Goal: Task Accomplishment & Management: Use online tool/utility

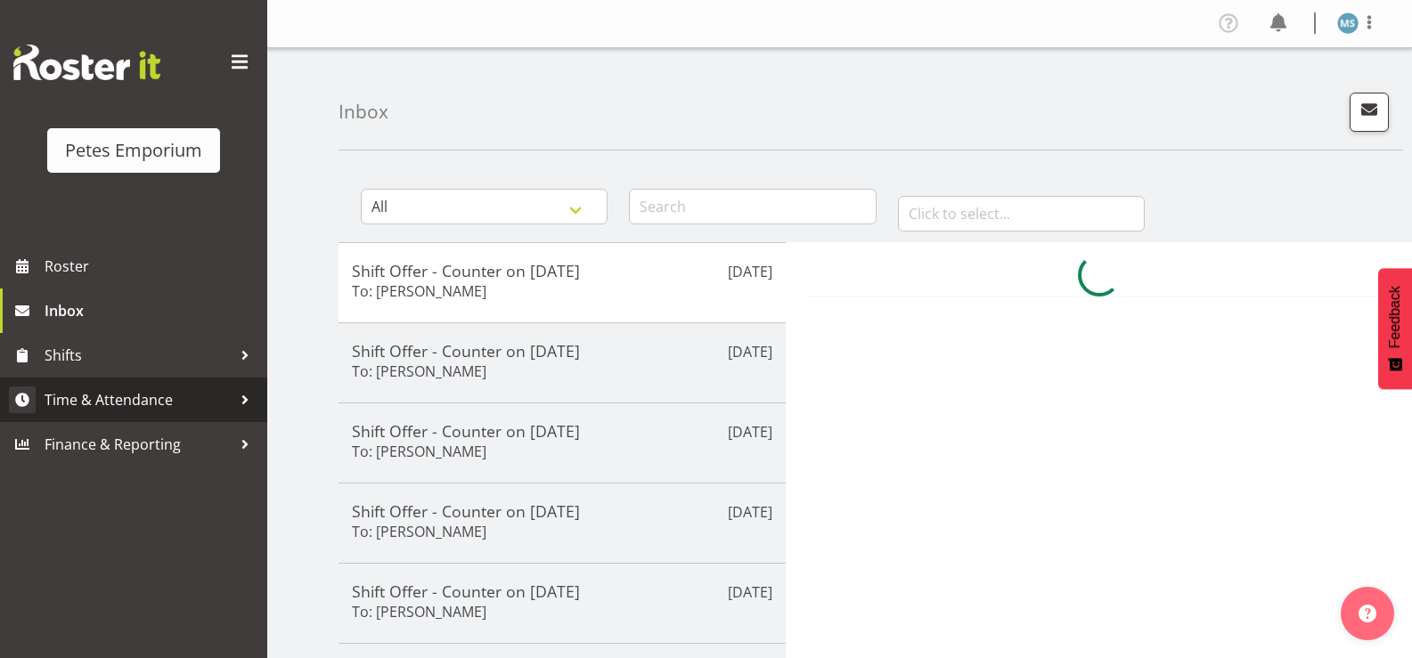
click at [132, 391] on span "Time & Attendance" at bounding box center [138, 399] width 187 height 27
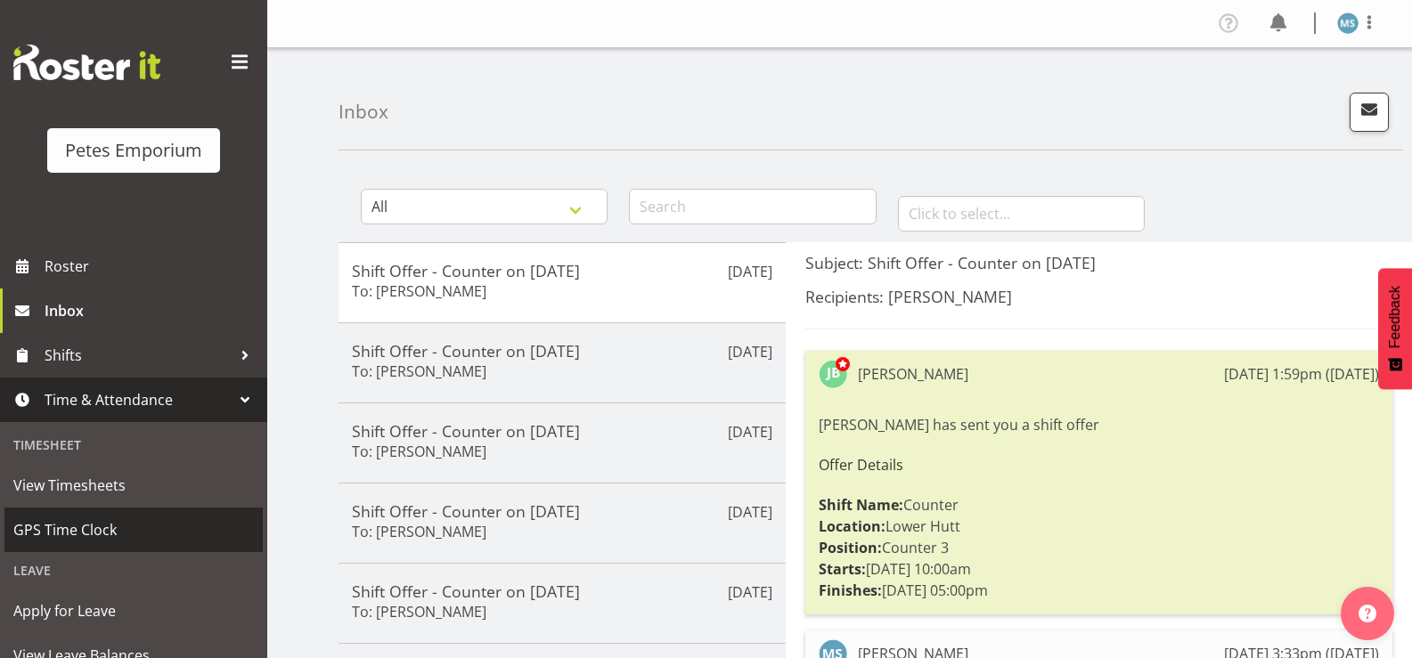
click at [115, 522] on span "GPS Time Clock" at bounding box center [133, 530] width 240 height 27
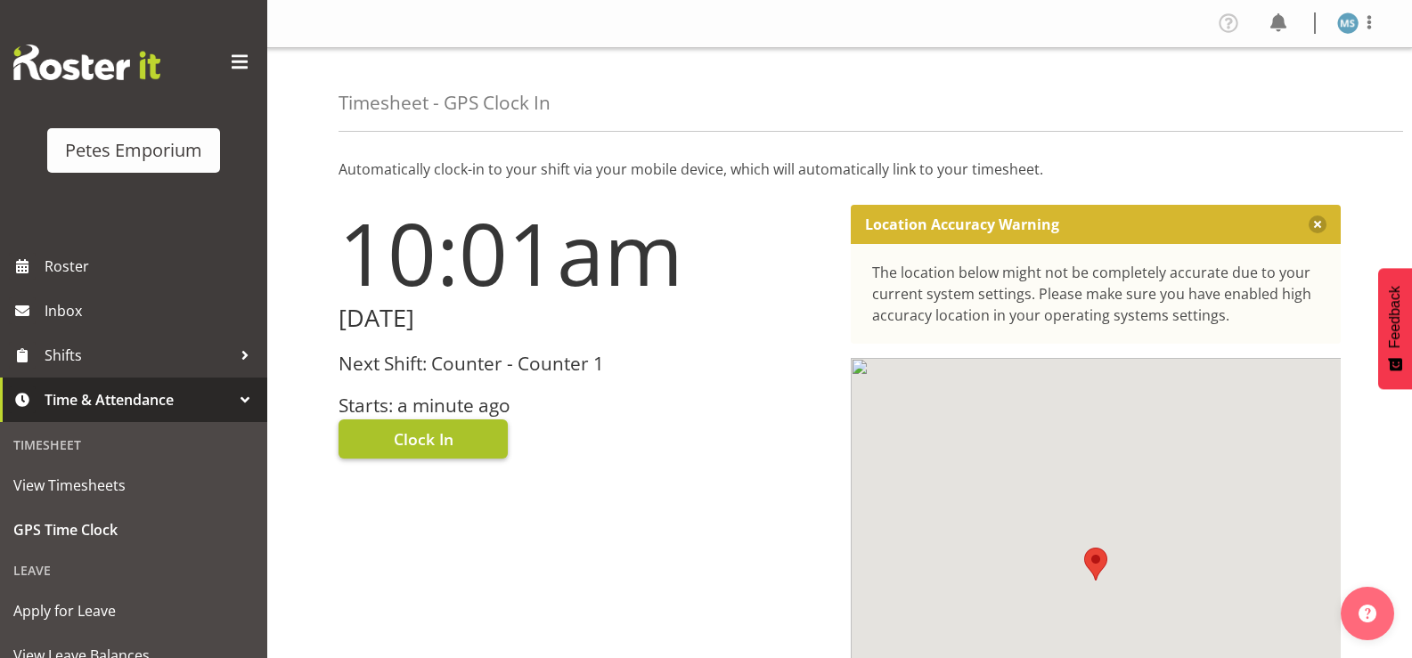
click at [454, 435] on button "Clock In" at bounding box center [422, 438] width 169 height 39
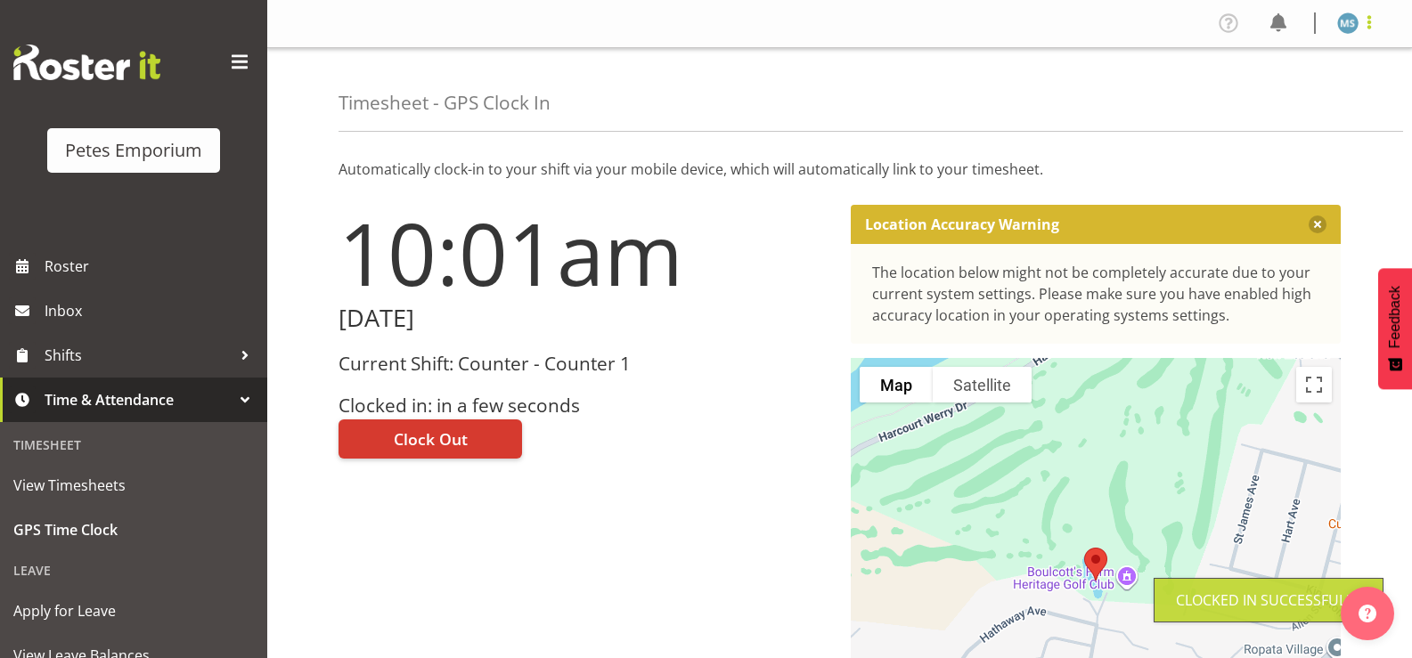
click at [1375, 22] on span at bounding box center [1368, 22] width 21 height 21
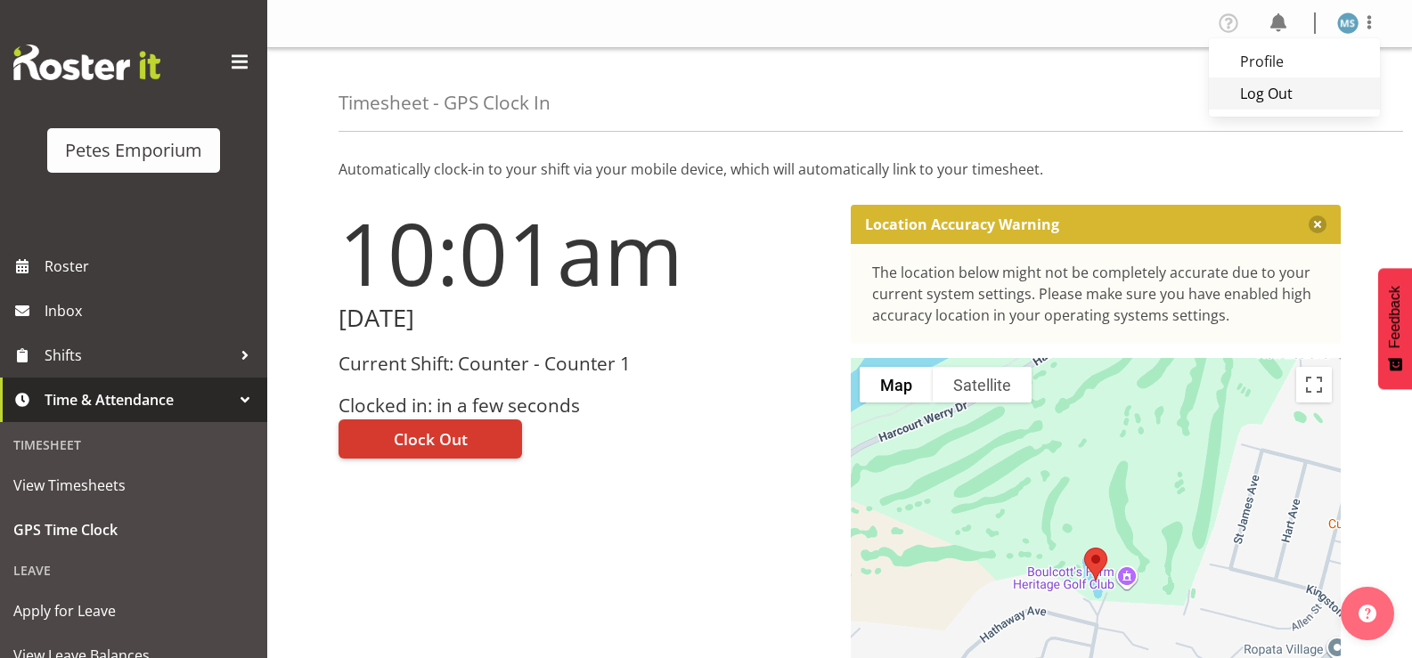
click at [1275, 101] on link "Log Out" at bounding box center [1293, 93] width 171 height 32
